Goal: Task Accomplishment & Management: Manage account settings

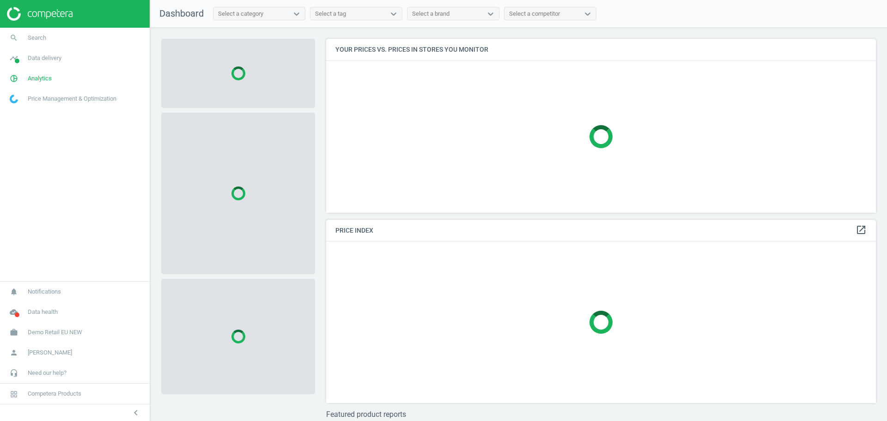
scroll to position [192, 559]
click at [46, 334] on span "Demo Retail EU NEW" at bounding box center [55, 332] width 55 height 8
click at [44, 307] on span "Switch campaign" at bounding box center [30, 305] width 41 height 7
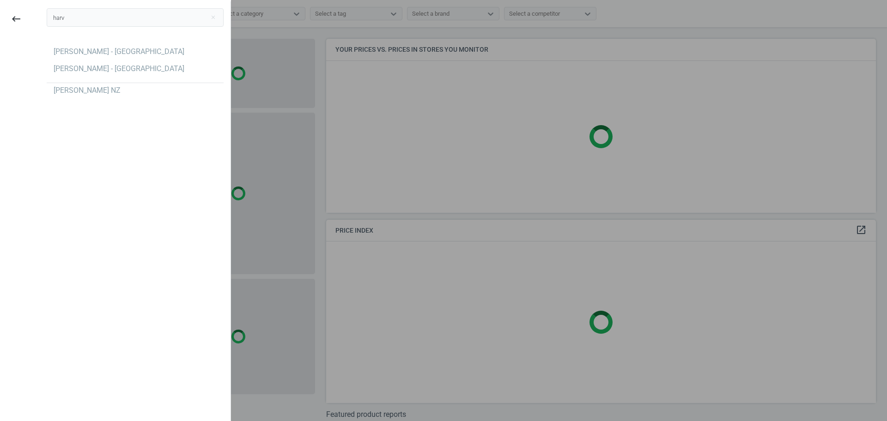
type input "harv"
click at [43, 306] on div "harv close [PERSON_NAME] - [GEOGRAPHIC_DATA] [PERSON_NAME] - [GEOGRAPHIC_DATA] …" at bounding box center [135, 211] width 191 height 421
click at [138, 67] on div "[PERSON_NAME] - [GEOGRAPHIC_DATA]" at bounding box center [119, 69] width 131 height 10
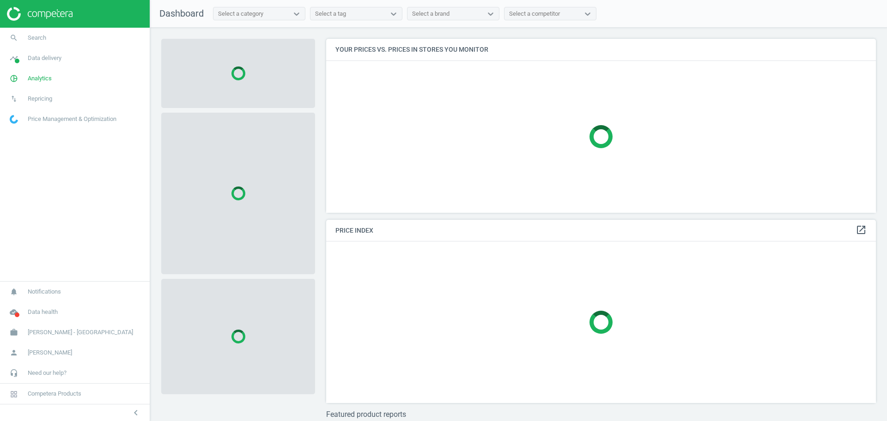
scroll to position [192, 559]
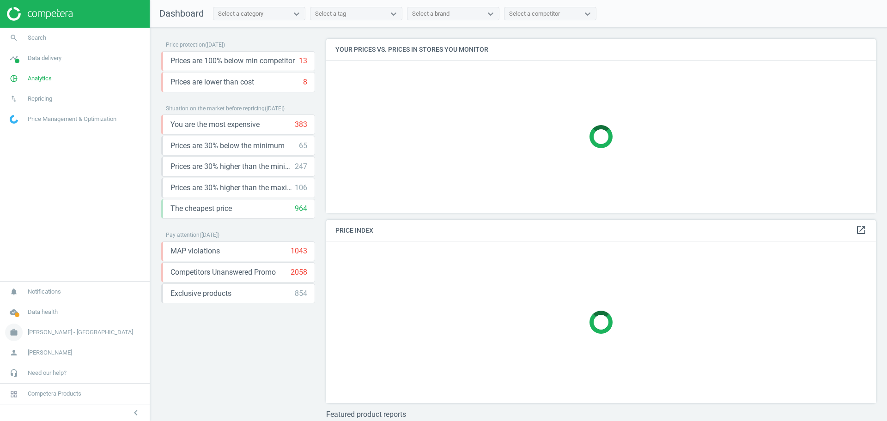
click at [38, 331] on span "[PERSON_NAME] - [GEOGRAPHIC_DATA]" at bounding box center [80, 332] width 105 height 8
click at [36, 319] on span "Campaign settings" at bounding box center [32, 319] width 45 height 7
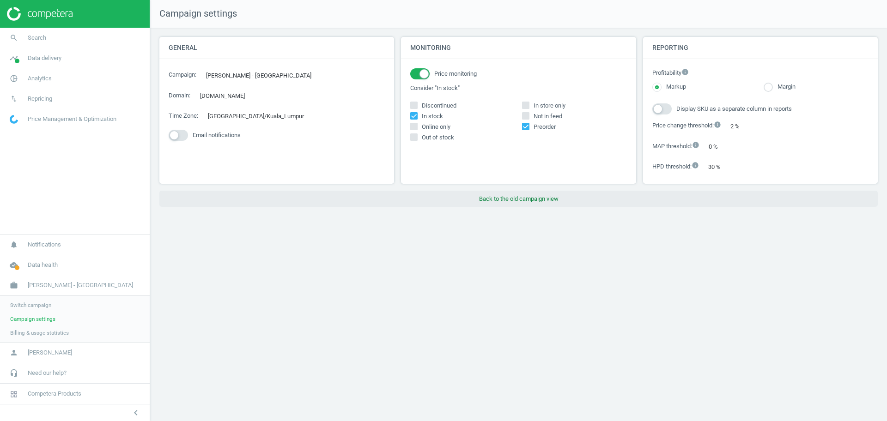
click at [526, 196] on button "Back to the old campaign view" at bounding box center [518, 199] width 718 height 17
